Goal: Task Accomplishment & Management: Manage account settings

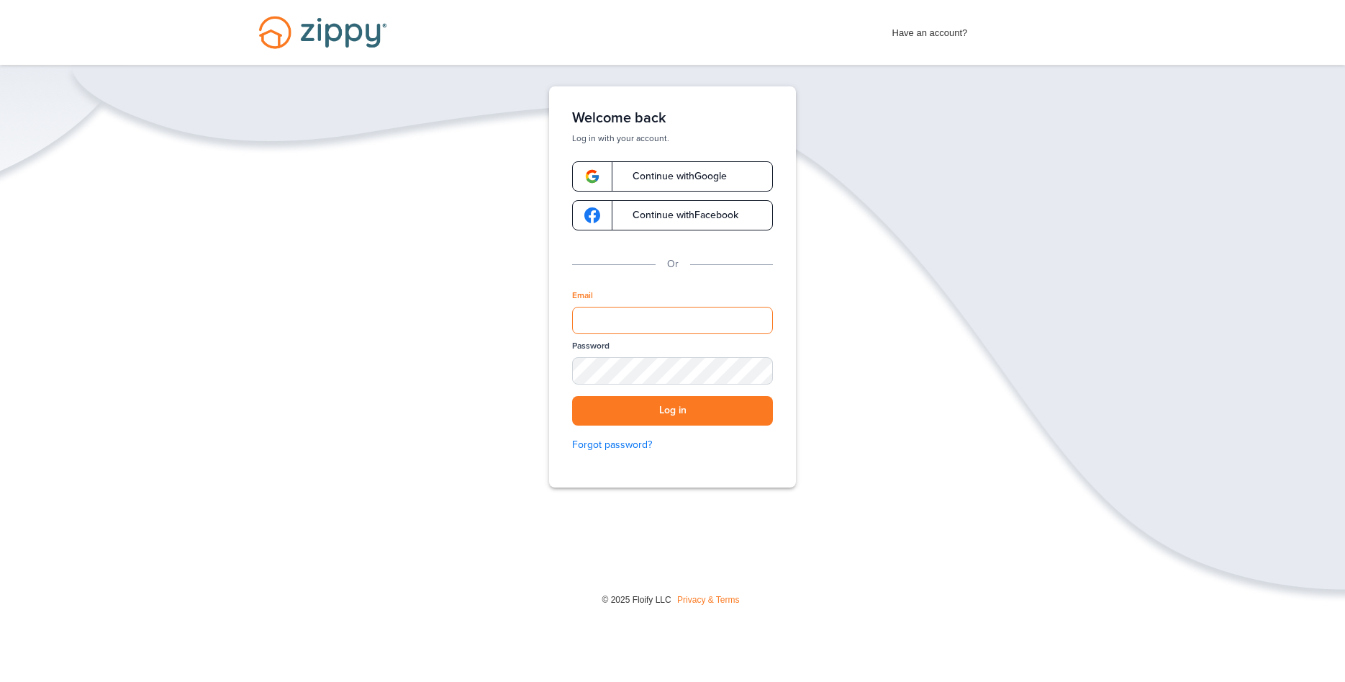
drag, startPoint x: 641, startPoint y: 314, endPoint x: 647, endPoint y: 292, distance: 23.0
click at [649, 319] on input "Email" at bounding box center [672, 320] width 201 height 27
type input "**********"
drag, startPoint x: 654, startPoint y: 357, endPoint x: 638, endPoint y: 355, distance: 16.0
click at [649, 352] on div "Password" at bounding box center [672, 368] width 201 height 56
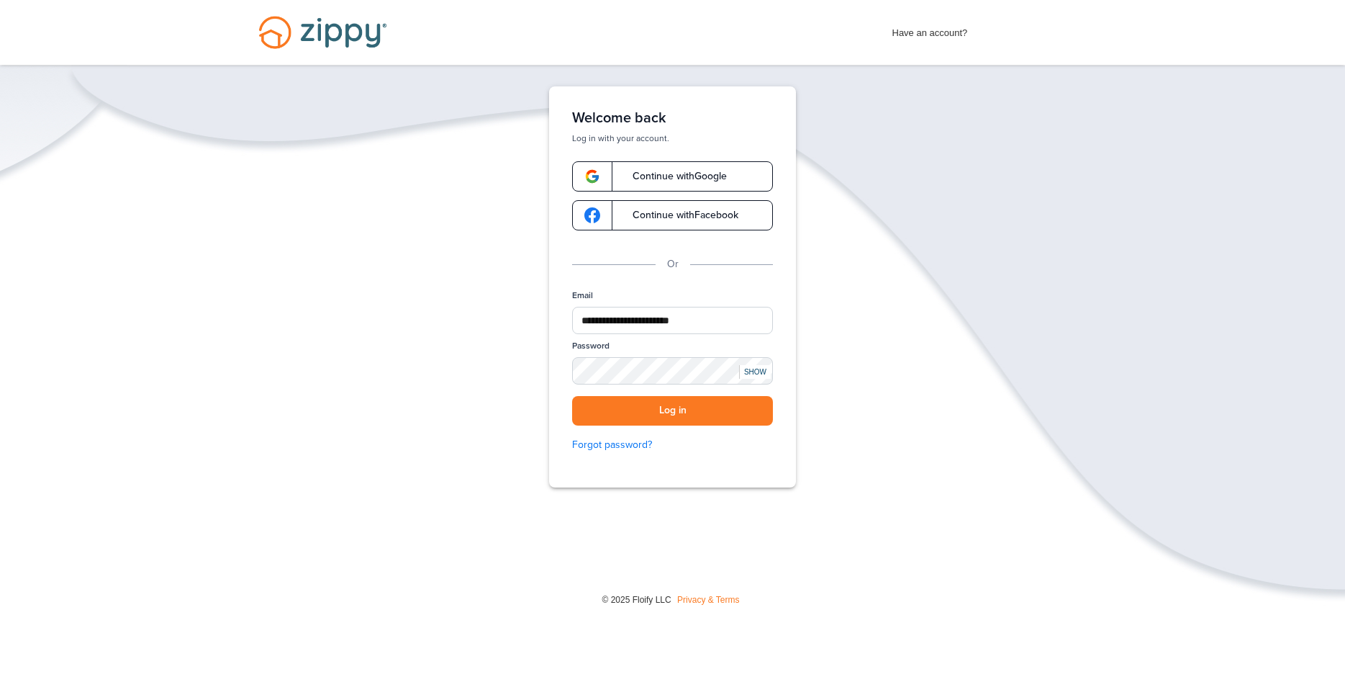
drag, startPoint x: 711, startPoint y: 404, endPoint x: 719, endPoint y: 390, distance: 15.8
click at [723, 390] on div "**********" at bounding box center [672, 376] width 201 height 175
click at [703, 415] on button "Log in" at bounding box center [672, 411] width 201 height 30
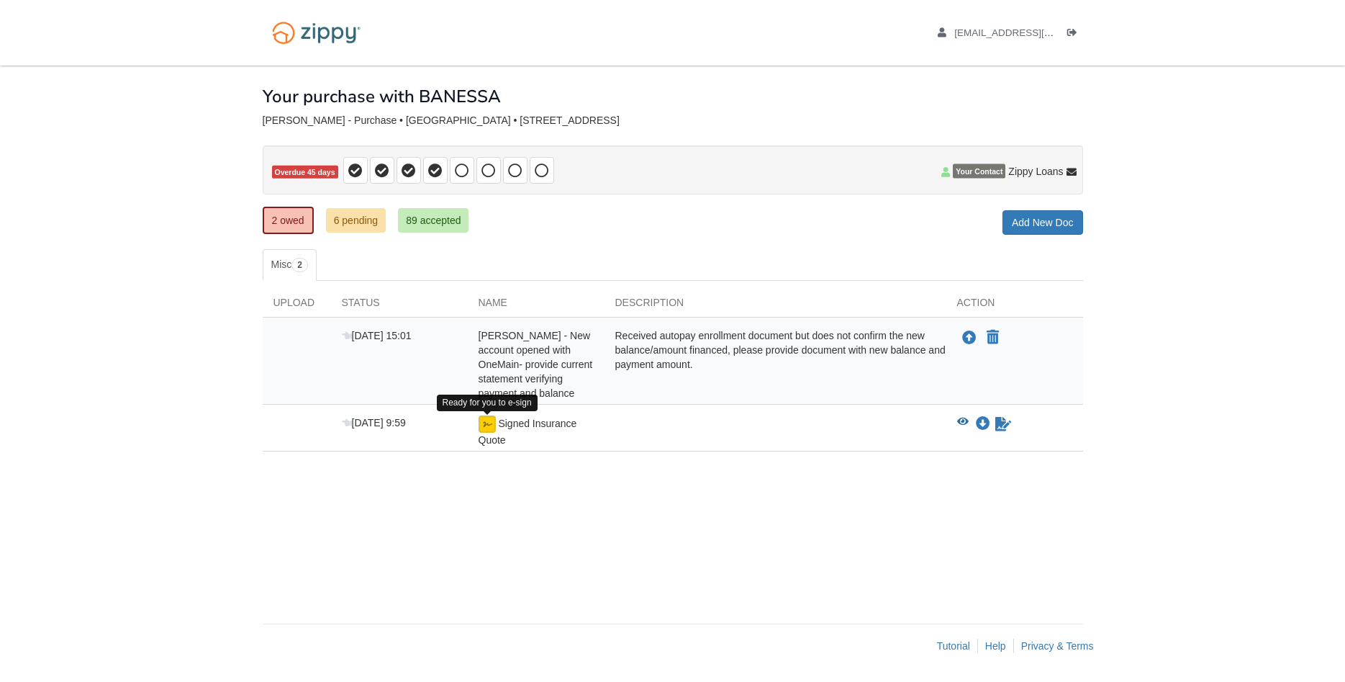
click at [493, 428] on img at bounding box center [487, 423] width 17 height 17
click at [489, 426] on img at bounding box center [487, 423] width 17 height 17
click at [1000, 428] on icon "Sign Form" at bounding box center [1004, 424] width 16 height 14
click at [993, 338] on icon "Declare RITA DOMINQUEZ - New account opened with OneMain- provide current state…" at bounding box center [993, 337] width 12 height 14
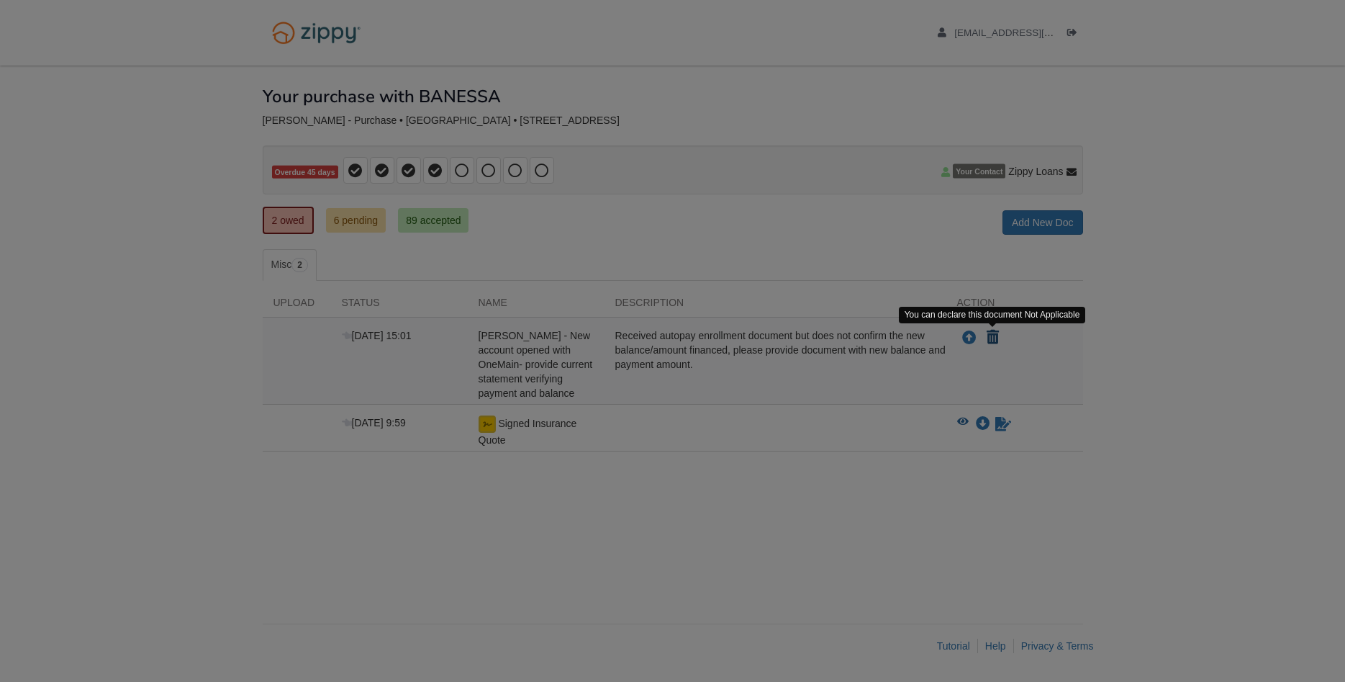
type input "**********"
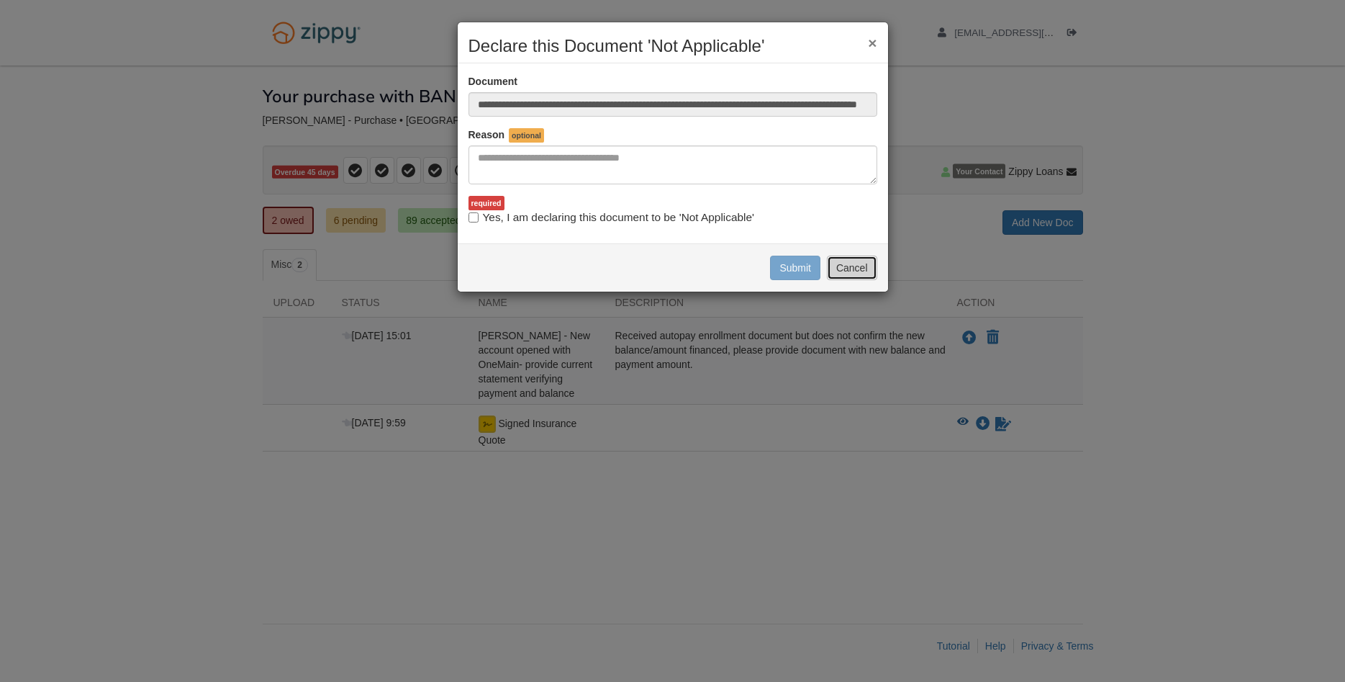
click at [861, 276] on button "Cancel" at bounding box center [852, 268] width 50 height 24
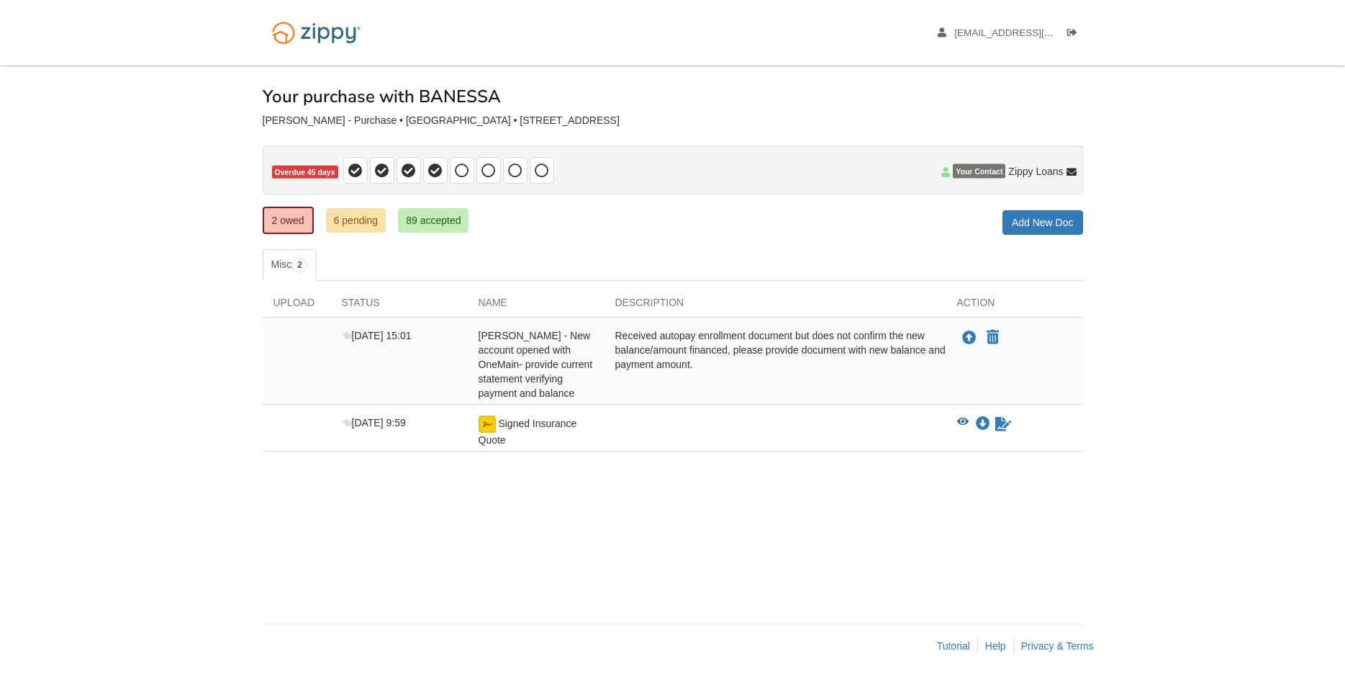
click at [430, 271] on ul "Misc 2" at bounding box center [673, 265] width 821 height 32
click at [1070, 34] on icon "Log out" at bounding box center [1072, 33] width 10 height 10
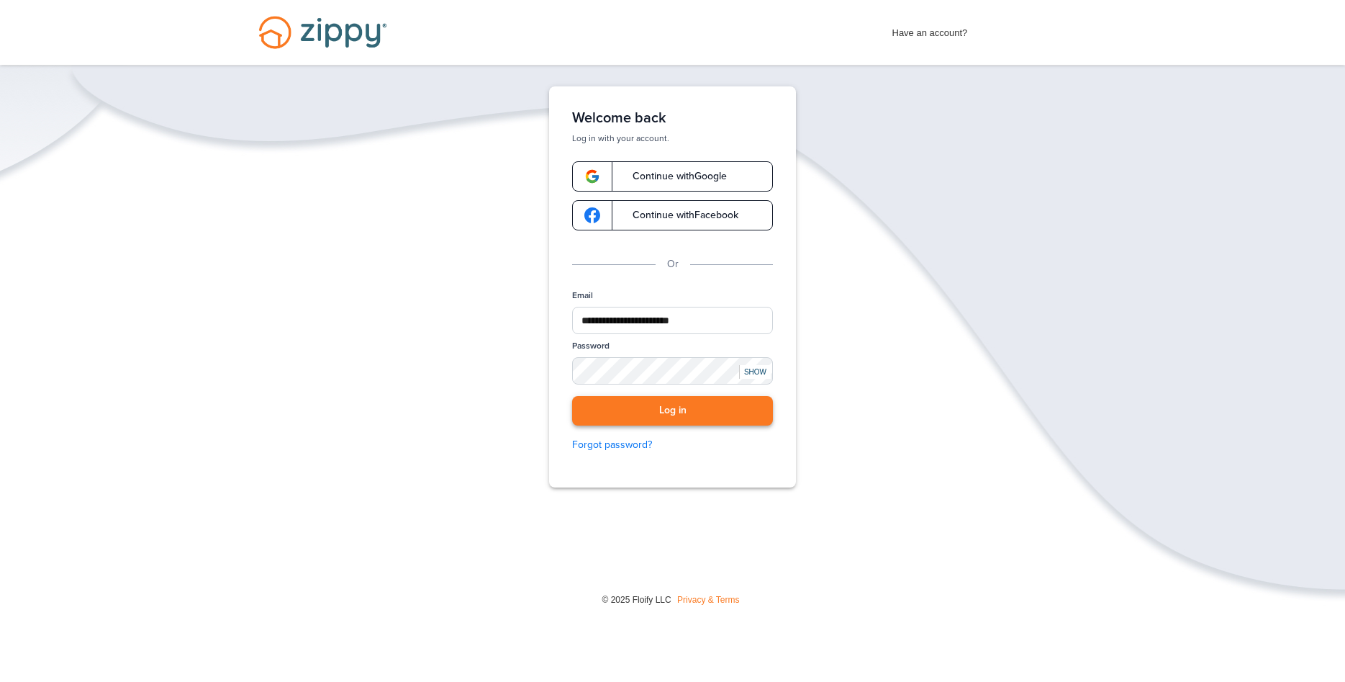
click at [680, 402] on button "Log in" at bounding box center [672, 411] width 201 height 30
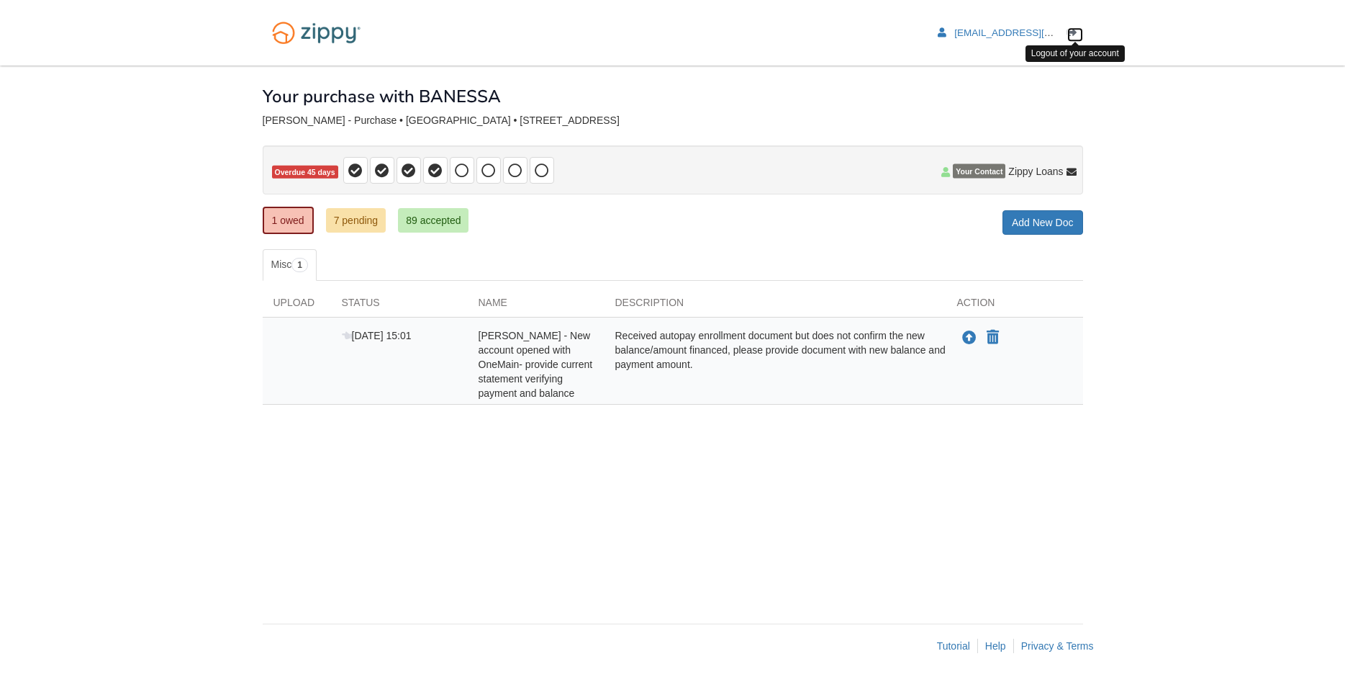
drag, startPoint x: 1068, startPoint y: 30, endPoint x: 1046, endPoint y: 39, distance: 23.9
click at [1065, 32] on ul "demonssenior16@gmail.com Logout" at bounding box center [1002, 33] width 161 height 14
drag, startPoint x: 1075, startPoint y: 34, endPoint x: 1067, endPoint y: 37, distance: 8.4
click at [1070, 36] on icon "Log out" at bounding box center [1072, 33] width 10 height 10
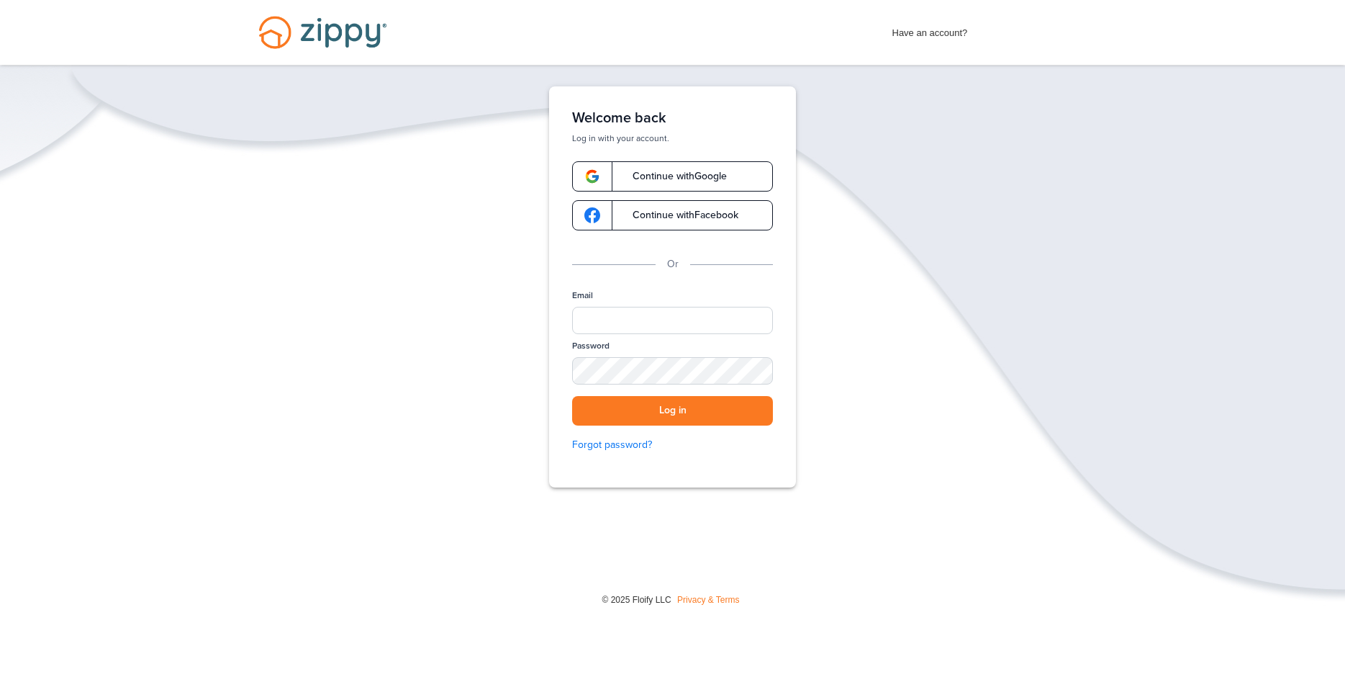
type input "**********"
click at [700, 401] on button "Log in" at bounding box center [672, 411] width 201 height 30
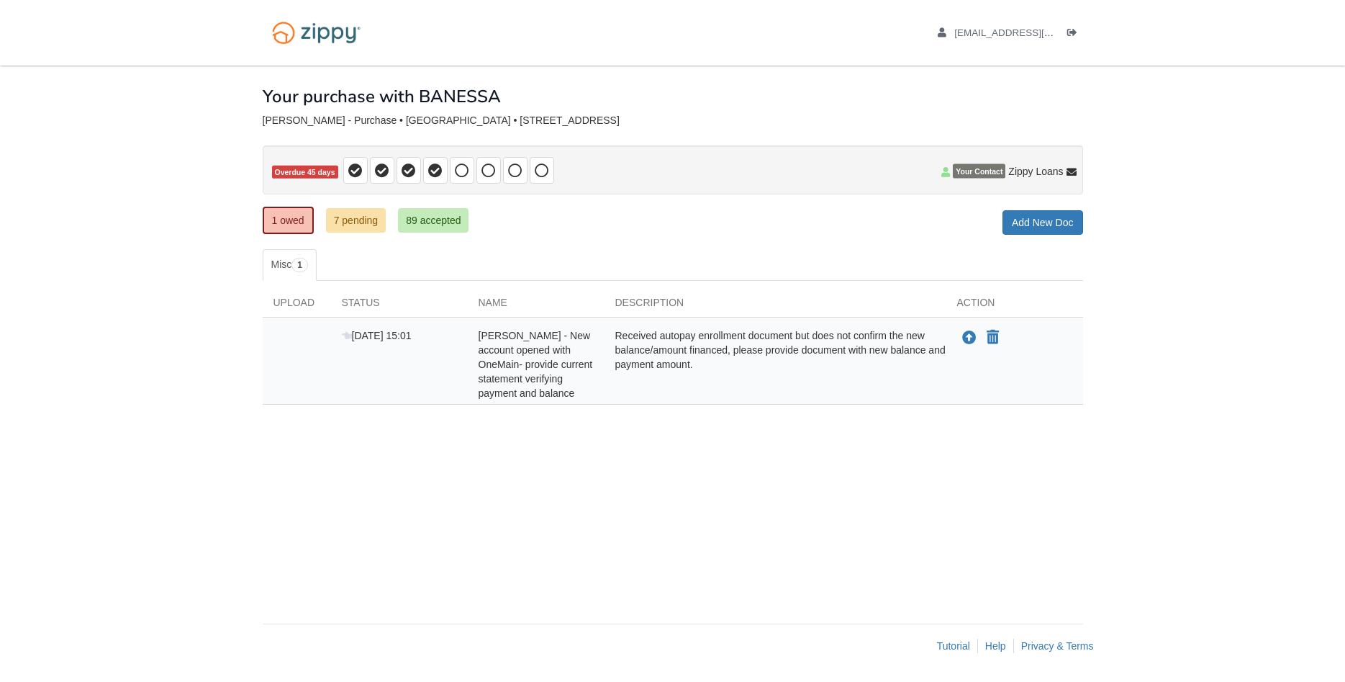
drag, startPoint x: 1197, startPoint y: 424, endPoint x: 1182, endPoint y: 402, distance: 26.4
click at [1201, 408] on body "demonssenior16@gmail.com Logout ×" at bounding box center [672, 341] width 1345 height 682
click at [1071, 31] on icon "Log out" at bounding box center [1072, 33] width 10 height 10
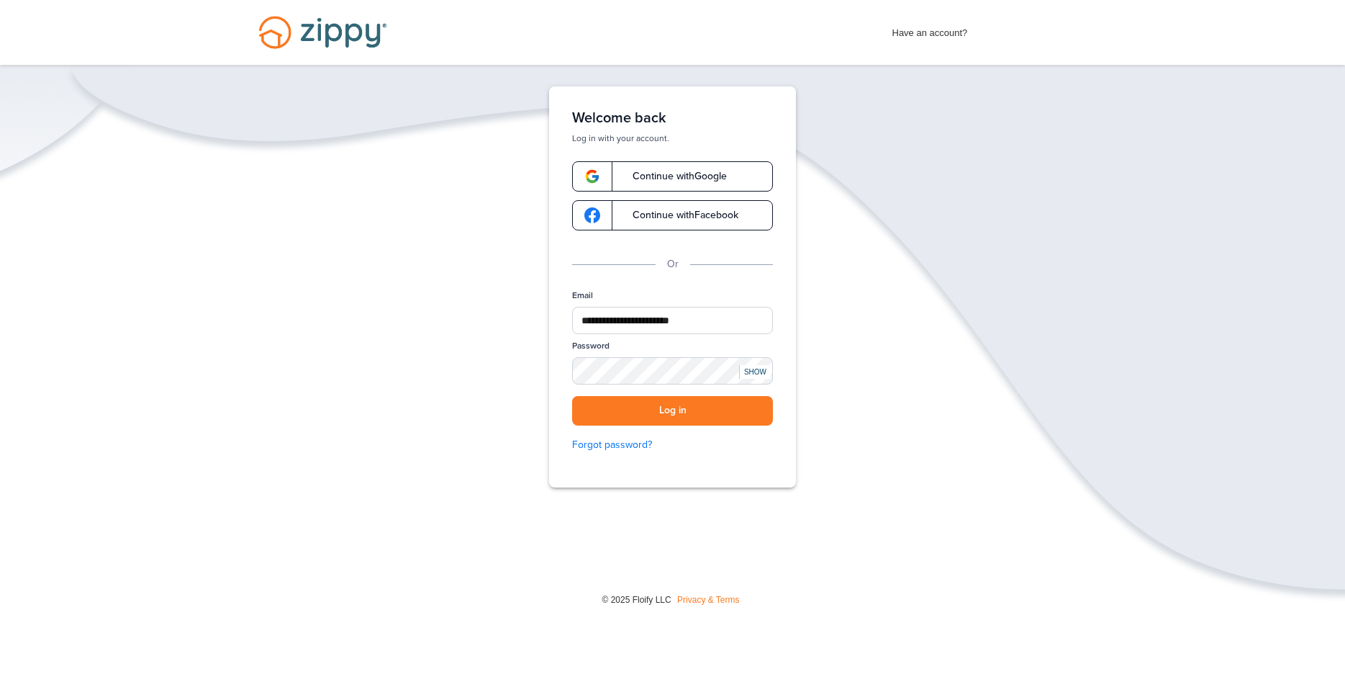
click at [1196, 148] on div "**********" at bounding box center [672, 331] width 1345 height 490
click at [895, 619] on div at bounding box center [672, 406] width 1345 height 682
click at [731, 324] on input "**********" at bounding box center [672, 320] width 201 height 27
type input "*"
drag, startPoint x: 938, startPoint y: 364, endPoint x: 967, endPoint y: 362, distance: 29.5
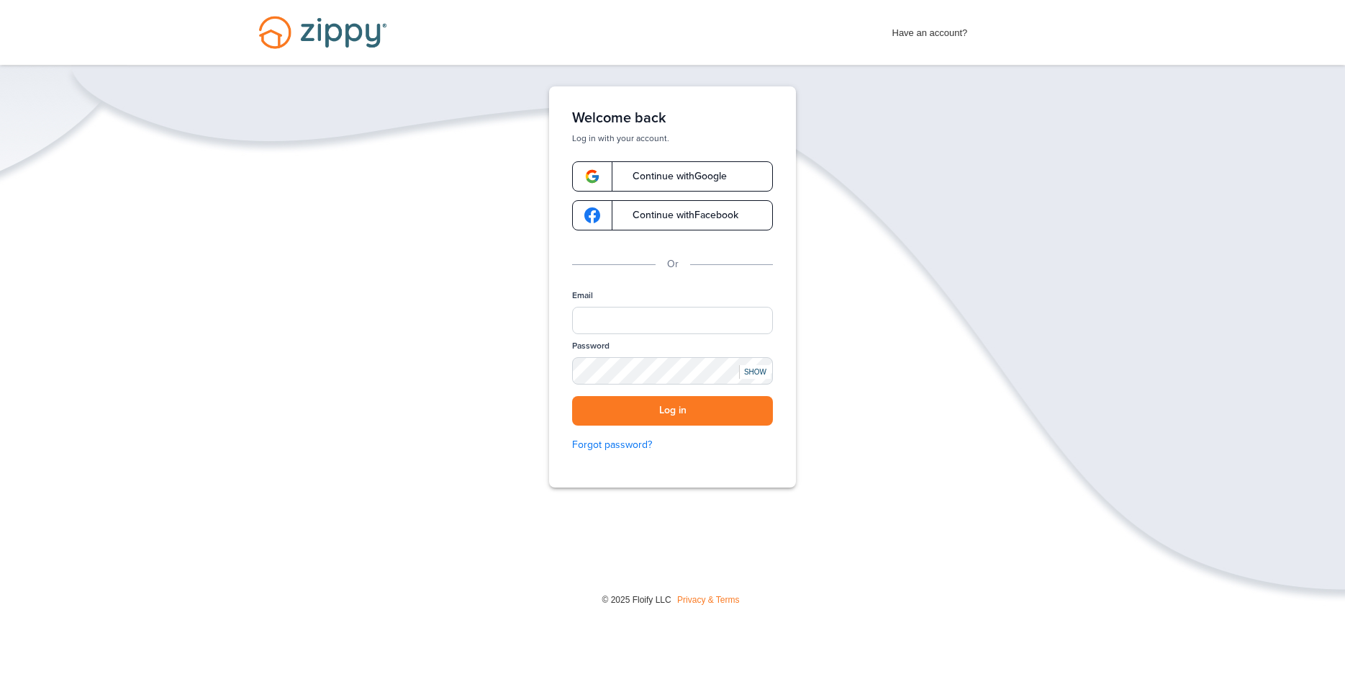
click at [944, 364] on div "Verify your Email We just resent an email with a link to set your password to .…" at bounding box center [672, 331] width 1345 height 490
click at [621, 312] on input "Email" at bounding box center [672, 320] width 201 height 27
click at [1037, 476] on div "Verify your Email We just resent an email with a link to set your password to .…" at bounding box center [672, 331] width 1345 height 490
click at [628, 308] on input "Email" at bounding box center [672, 320] width 201 height 27
click at [844, 359] on div "Verify your Email We just resent an email with a link to set your password to .…" at bounding box center [672, 331] width 1345 height 490
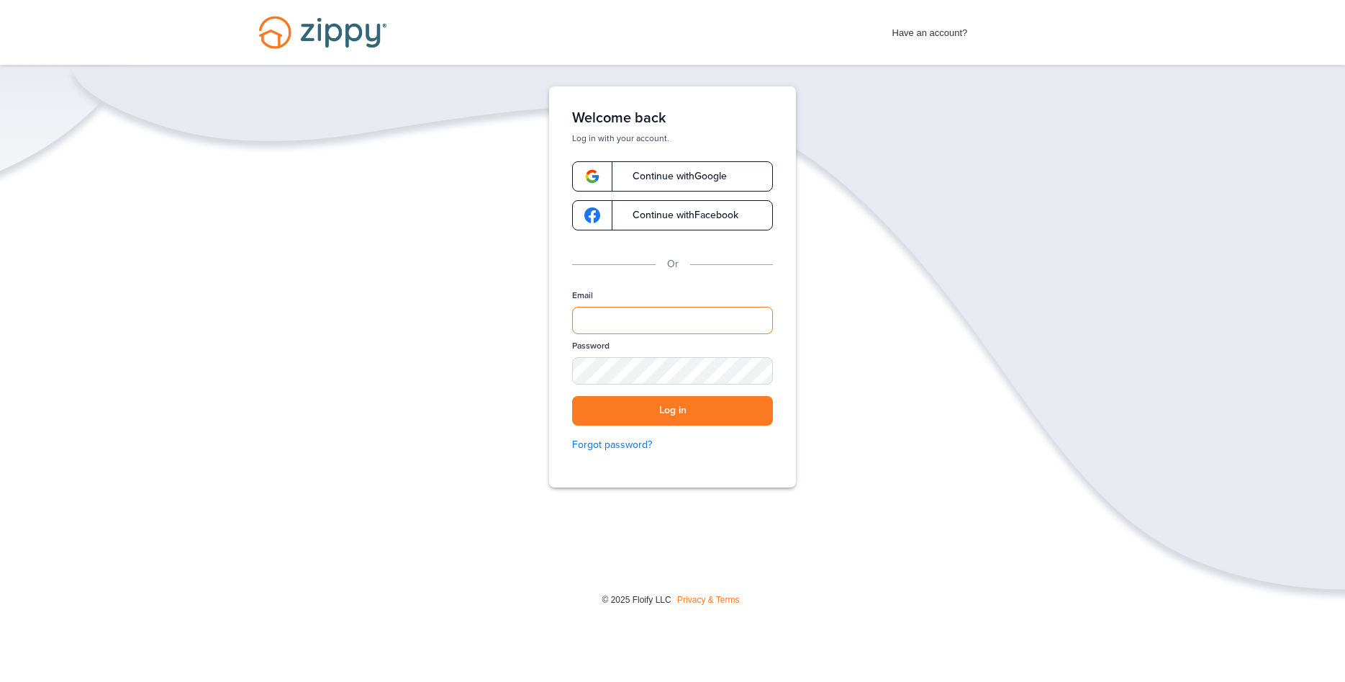
click at [664, 324] on input "Email" at bounding box center [672, 320] width 201 height 27
click at [885, 305] on div "Verify your Email We just resent an email with a link to set your password to .…" at bounding box center [672, 331] width 1345 height 490
click at [641, 325] on input "Email" at bounding box center [672, 320] width 201 height 27
click at [894, 338] on div "Verify your Email We just resent an email with a link to set your password to .…" at bounding box center [672, 331] width 1345 height 490
click at [679, 319] on input "Email" at bounding box center [672, 320] width 201 height 27
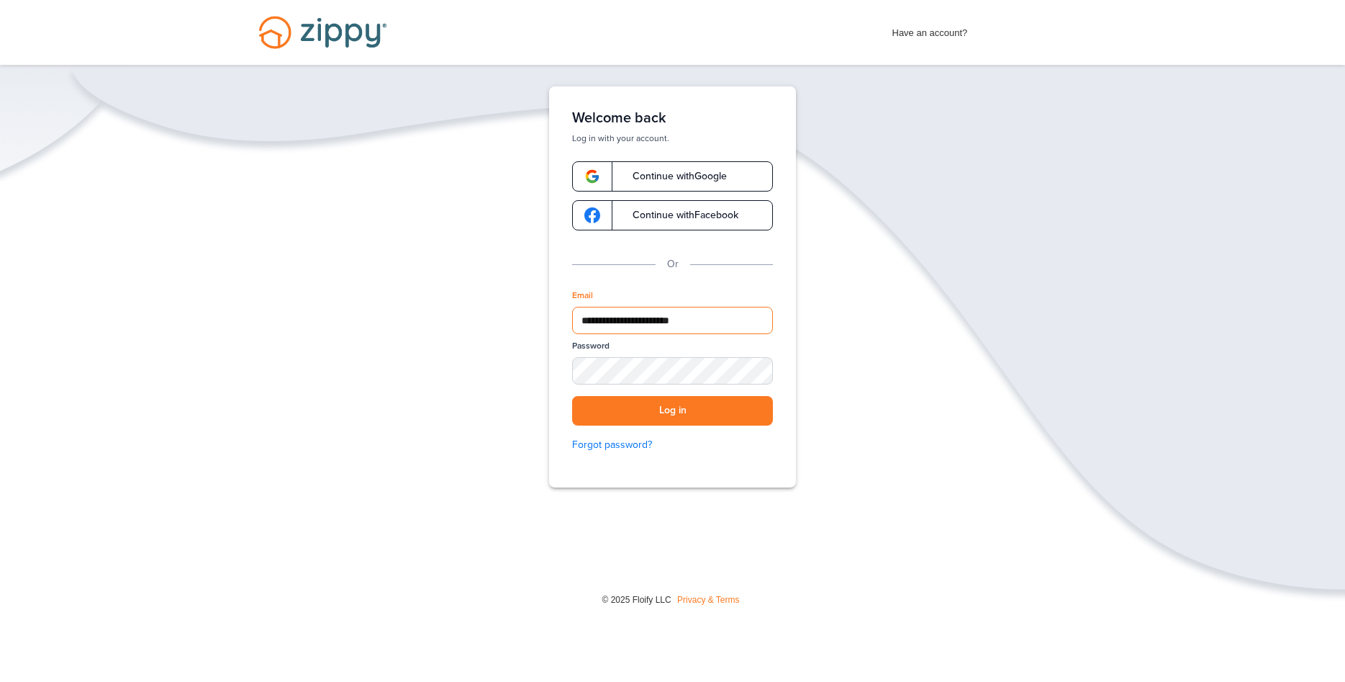
type input "**********"
click at [965, 425] on div "**********" at bounding box center [672, 331] width 1345 height 490
click at [600, 446] on link "Forgot password?" at bounding box center [672, 445] width 201 height 16
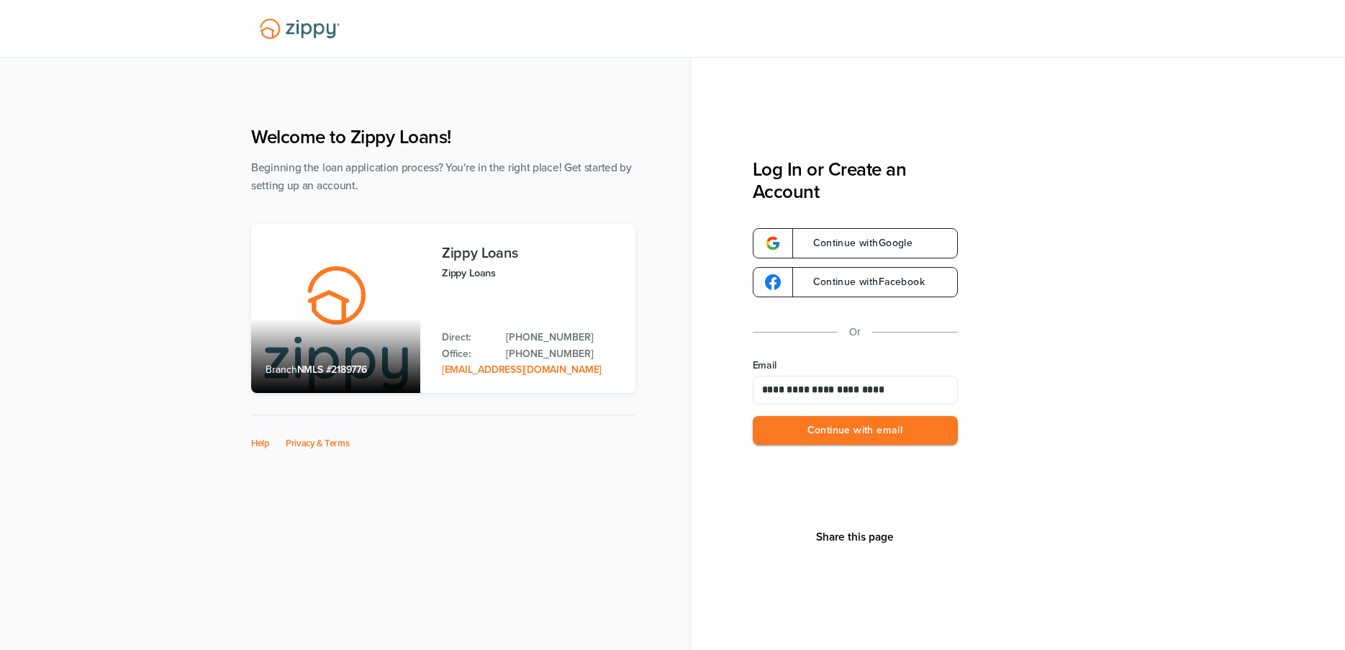
type input "**********"
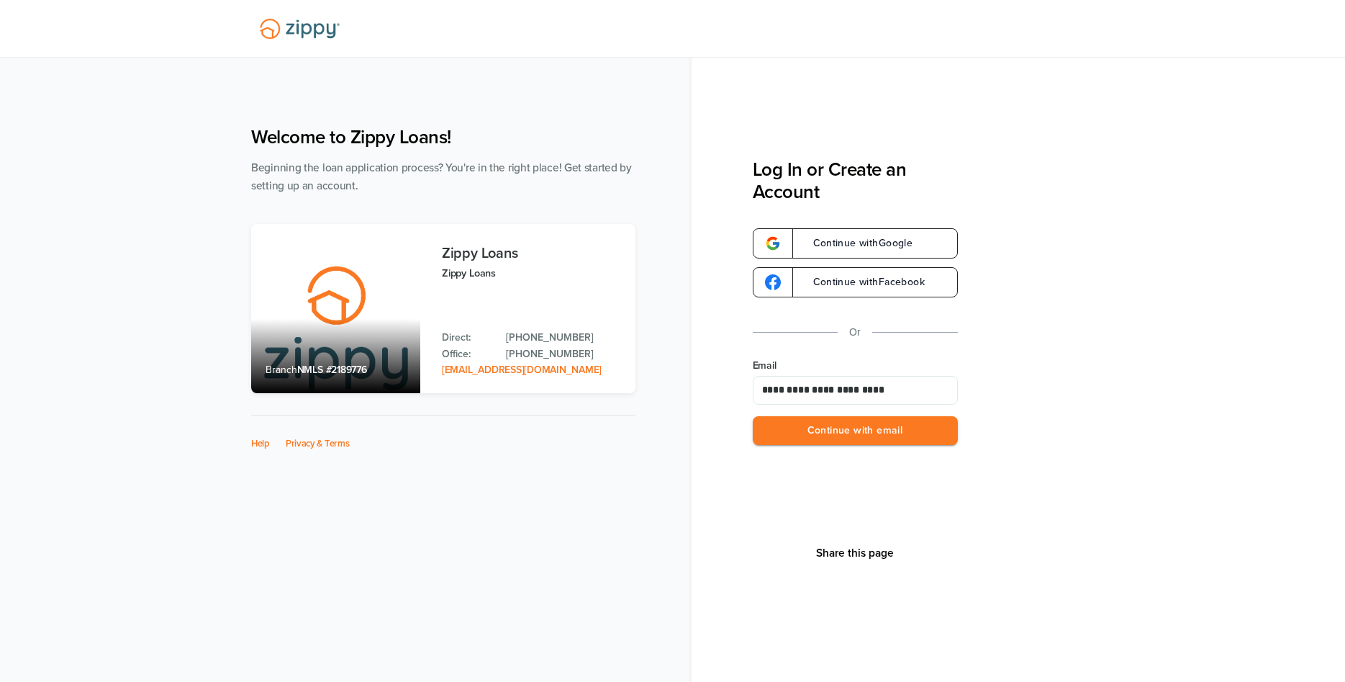
drag, startPoint x: -37, startPoint y: 684, endPoint x: -32, endPoint y: 715, distance: 32.1
drag, startPoint x: 1294, startPoint y: 143, endPoint x: 1322, endPoint y: 99, distance: 52.5
